Goal: Information Seeking & Learning: Learn about a topic

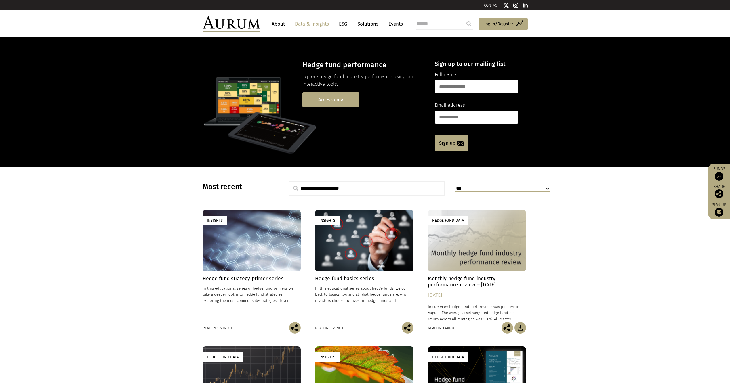
click at [332, 102] on link "Access data" at bounding box center [330, 99] width 57 height 15
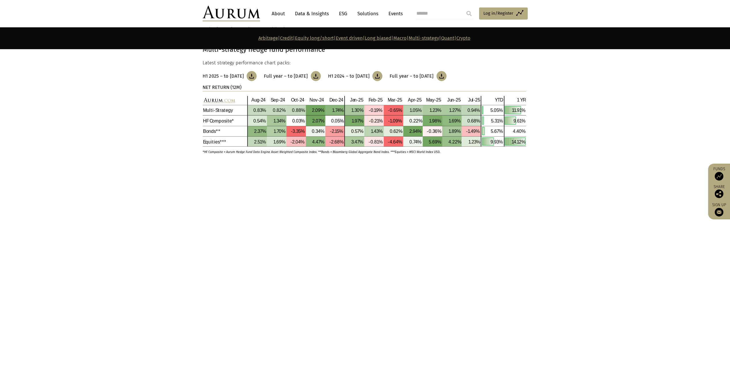
scroll to position [2377, 0]
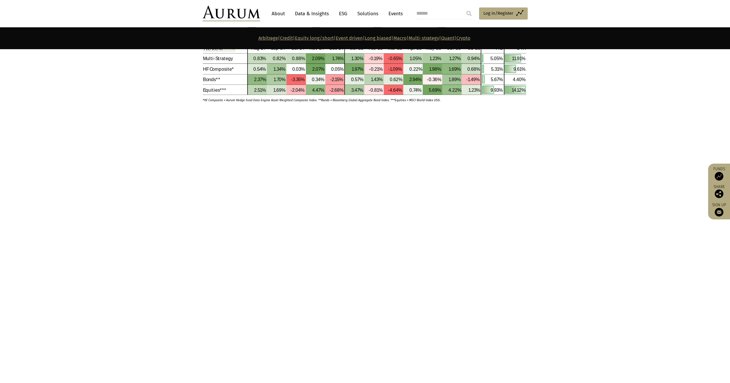
click at [124, 137] on section at bounding box center [365, 134] width 730 height 36
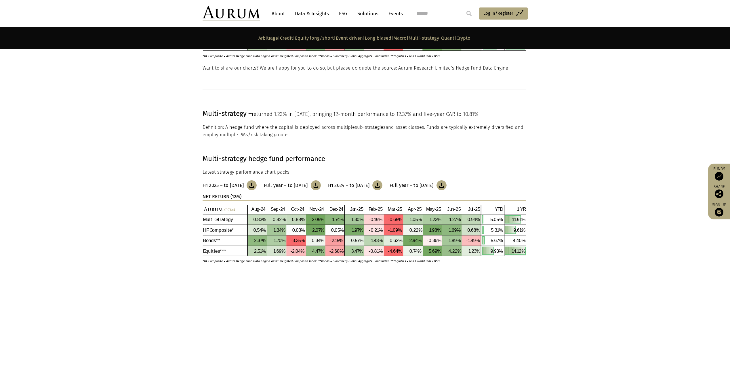
scroll to position [2233, 0]
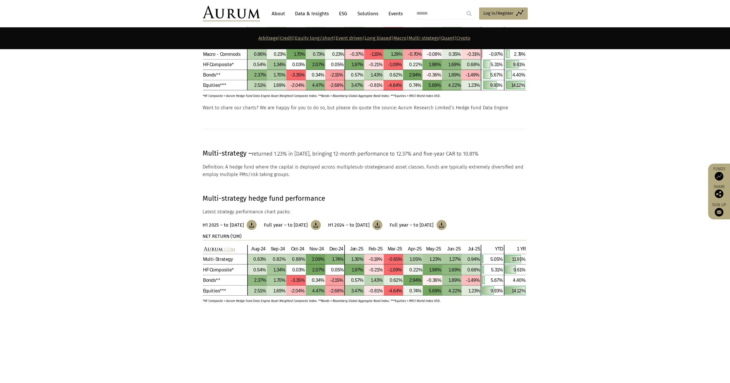
scroll to position [2187, 0]
